Goal: Information Seeking & Learning: Understand process/instructions

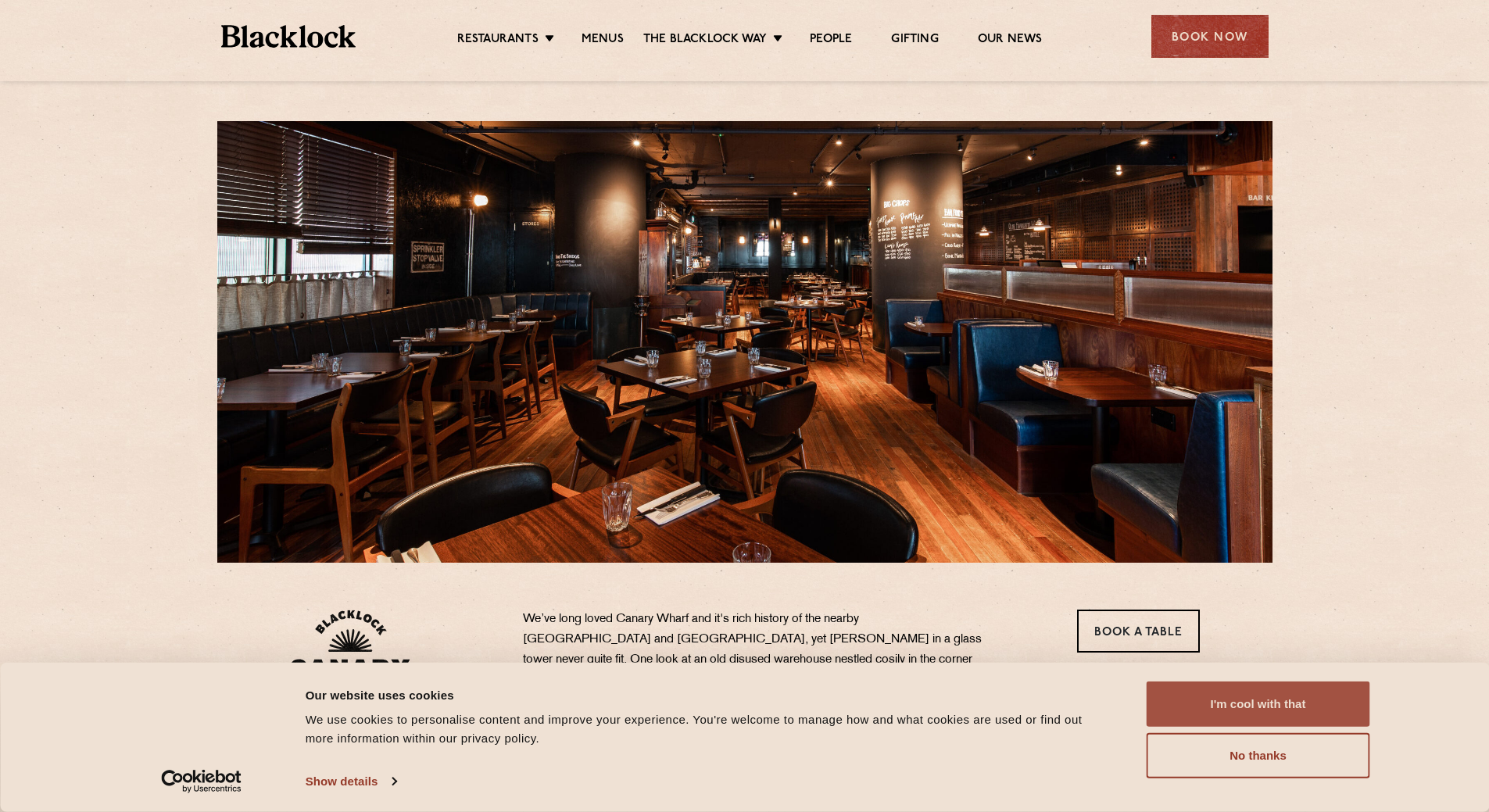
click at [1317, 703] on button "I'm cool with that" at bounding box center [1258, 704] width 223 height 45
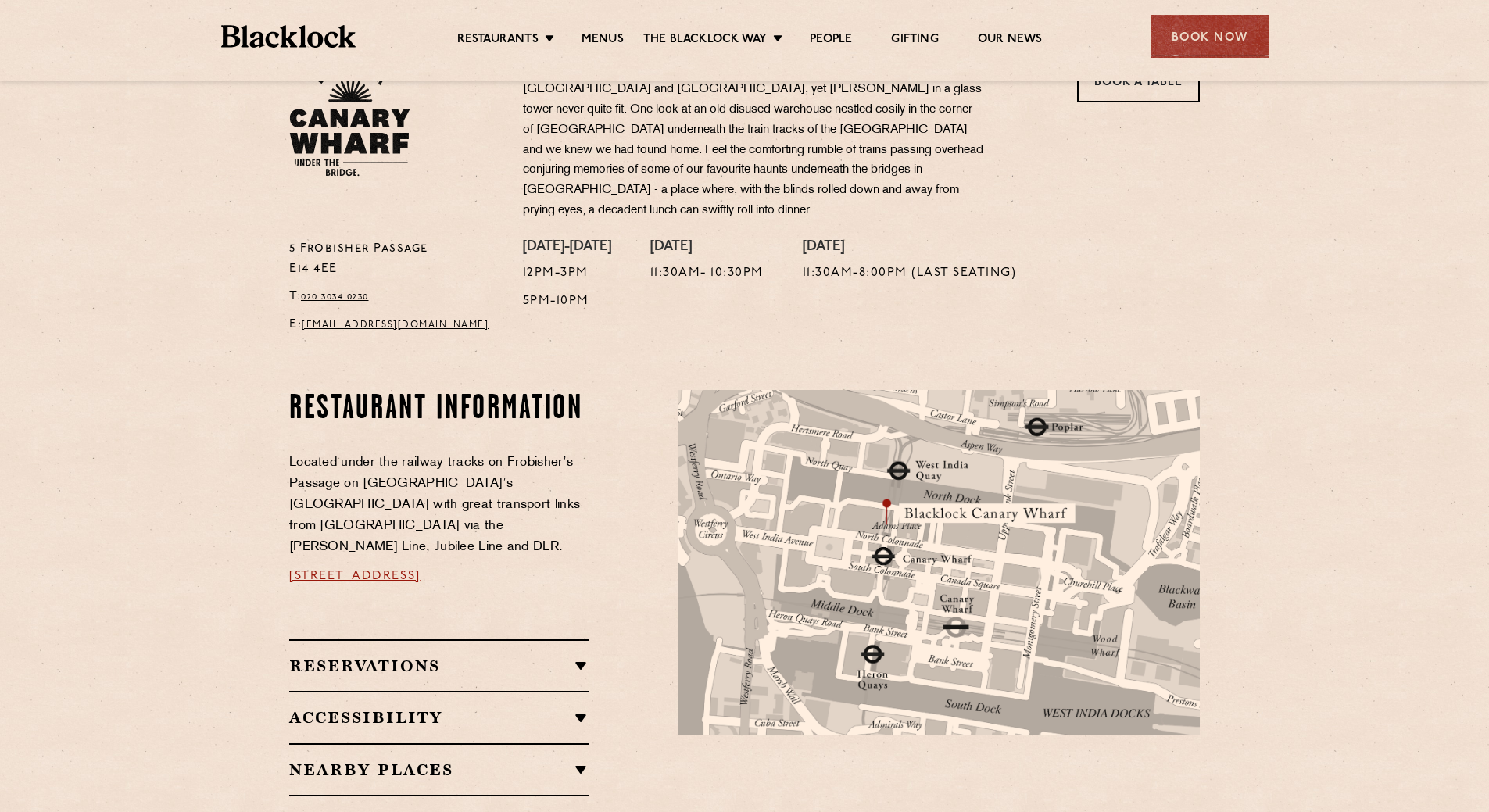
scroll to position [390, 0]
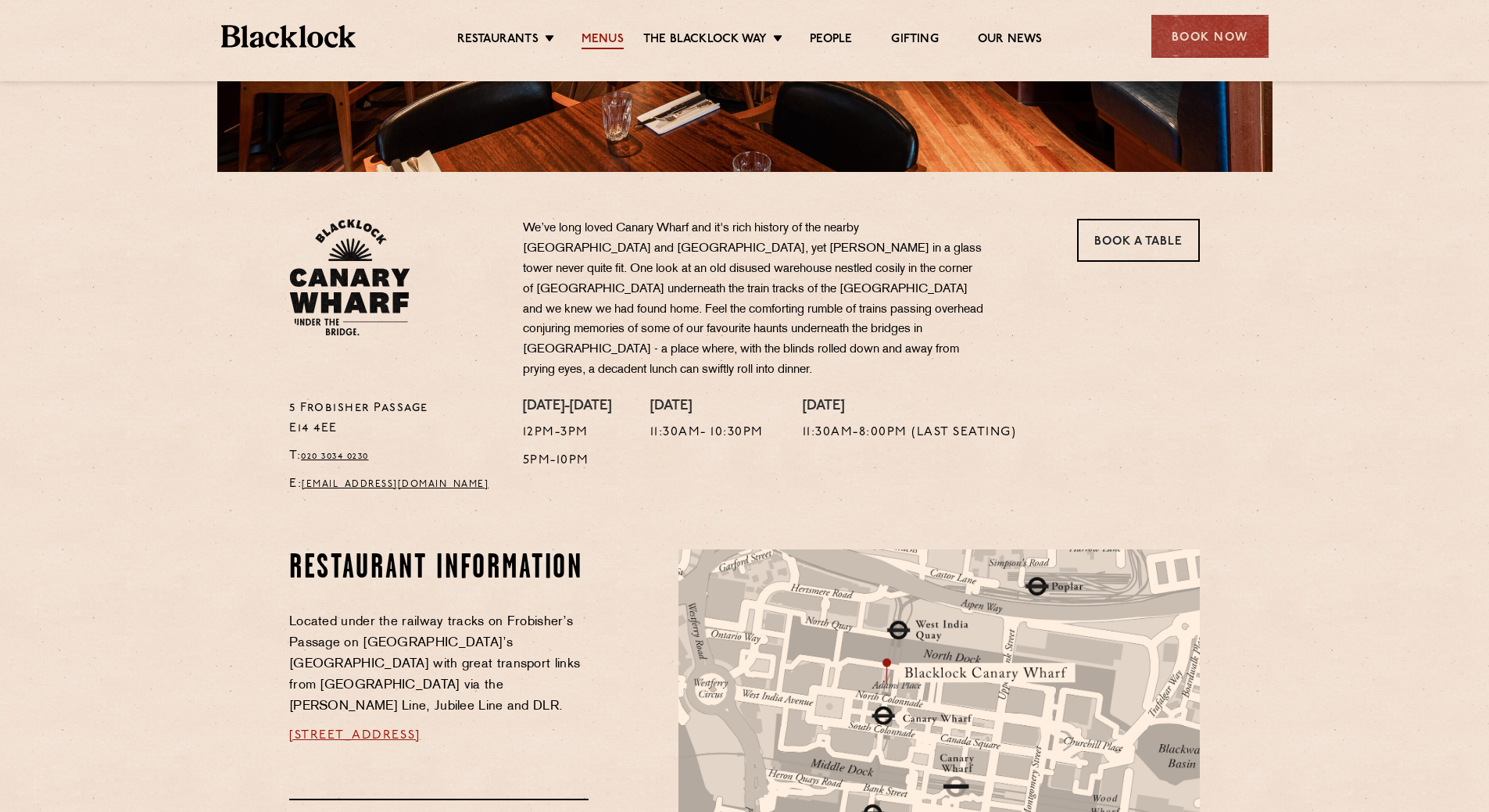
click at [604, 34] on link "Menus" at bounding box center [602, 40] width 42 height 17
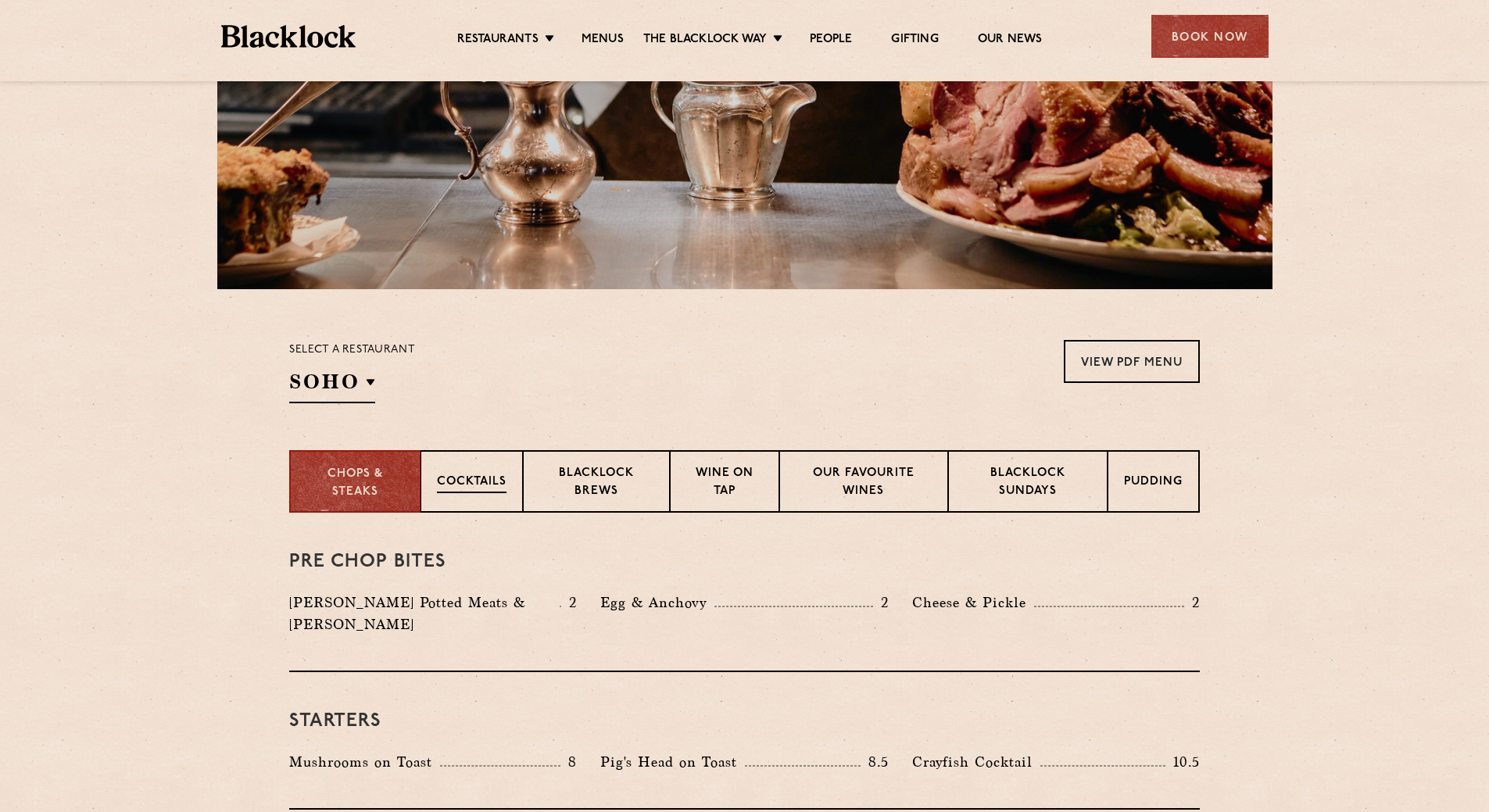
scroll to position [547, 0]
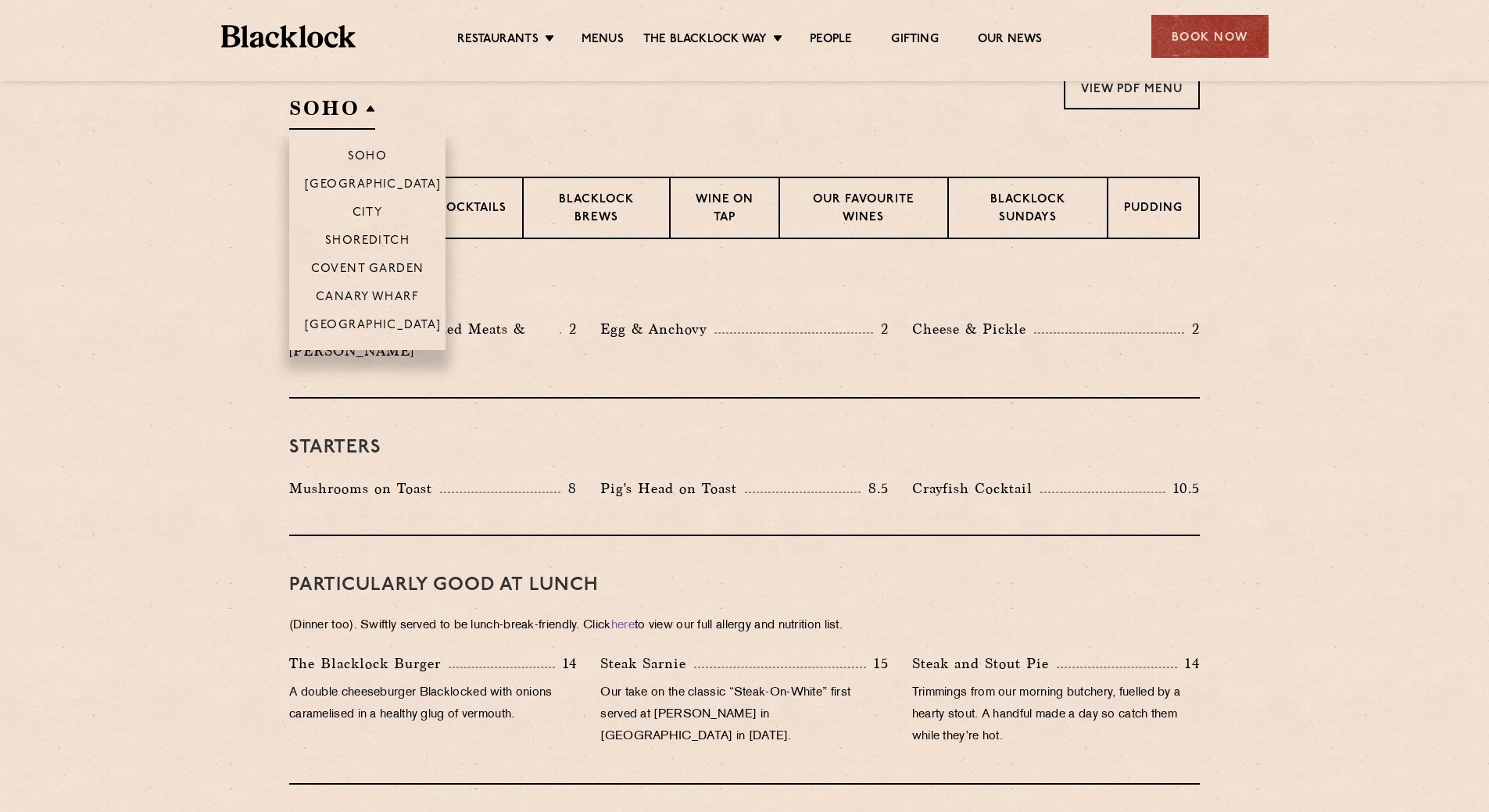
click at [365, 110] on h2 "SOHO" at bounding box center [332, 113] width 86 height 36
click at [371, 297] on p "Canary Wharf" at bounding box center [368, 298] width 103 height 16
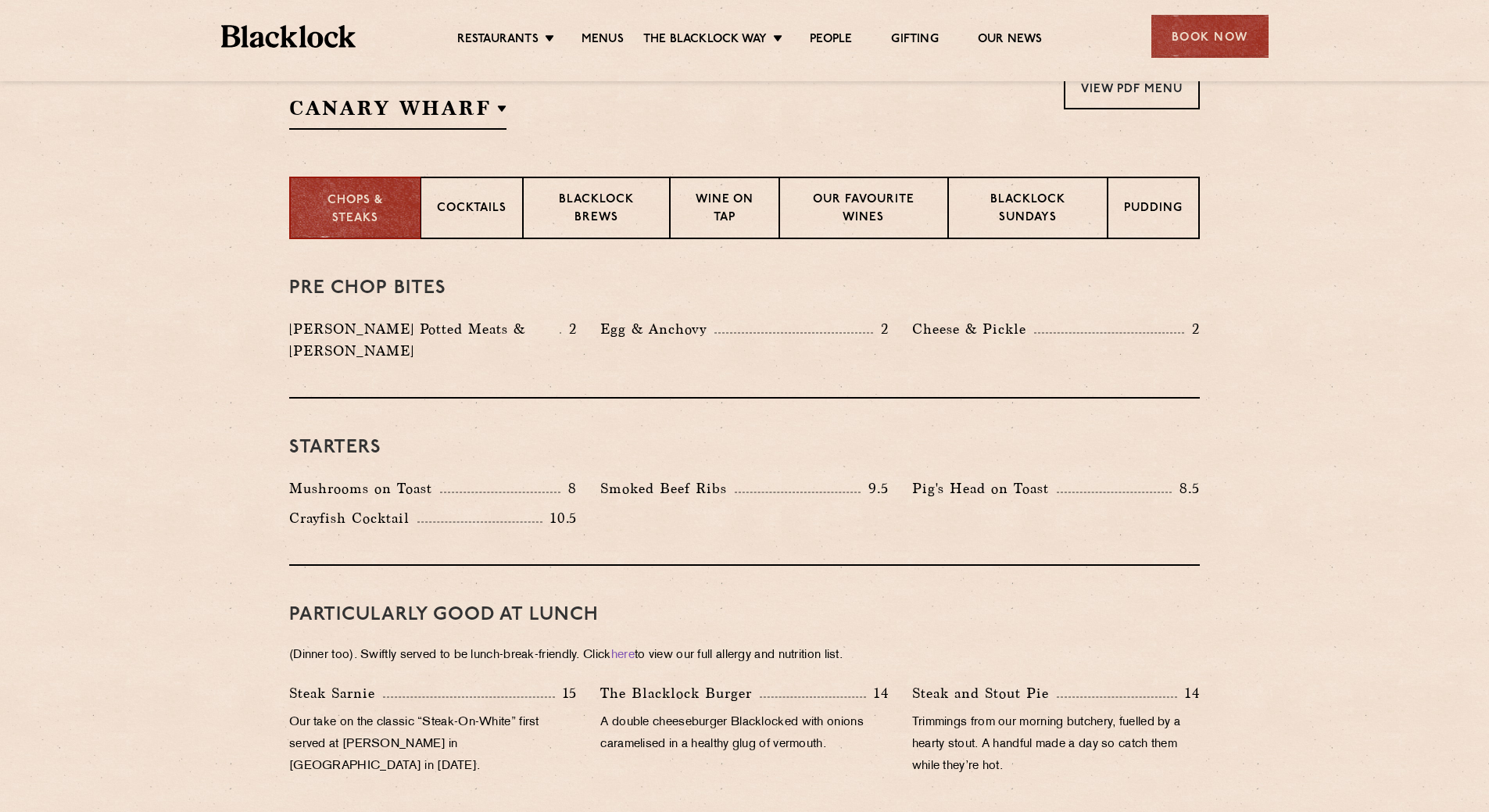
scroll to position [859, 0]
